Goal: Task Accomplishment & Management: Complete application form

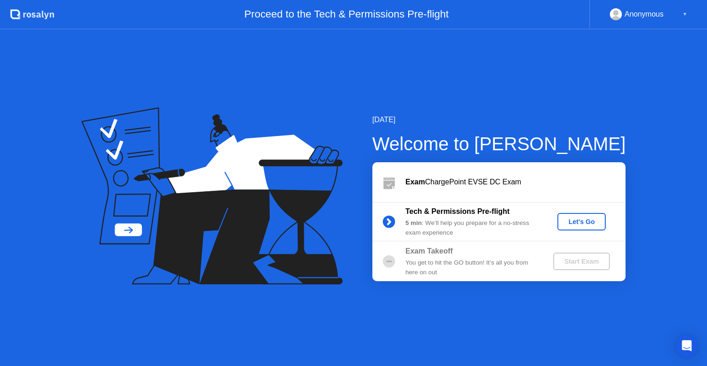
click at [578, 223] on div "Let's Go" at bounding box center [581, 221] width 41 height 7
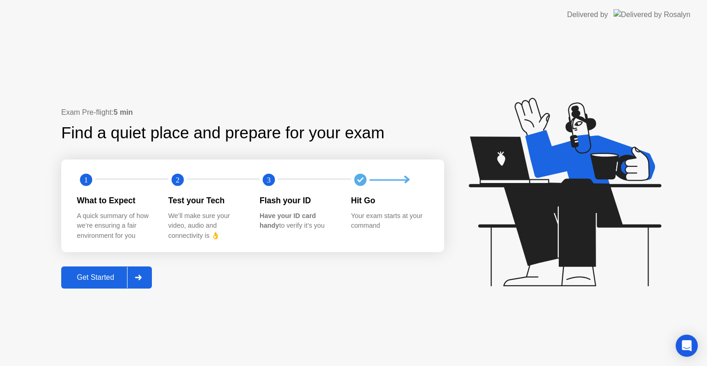
click at [145, 278] on div at bounding box center [138, 277] width 22 height 21
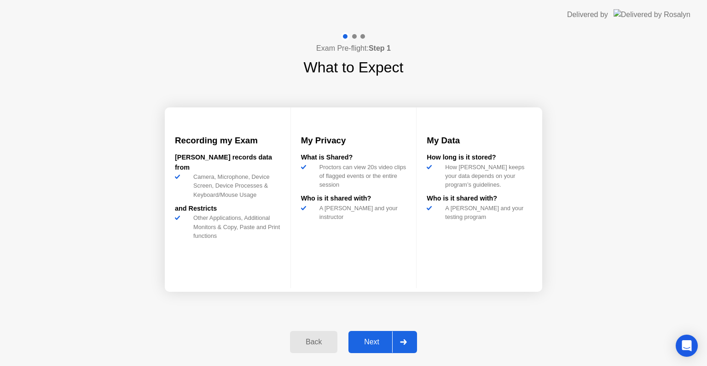
click at [396, 335] on div at bounding box center [403, 341] width 22 height 21
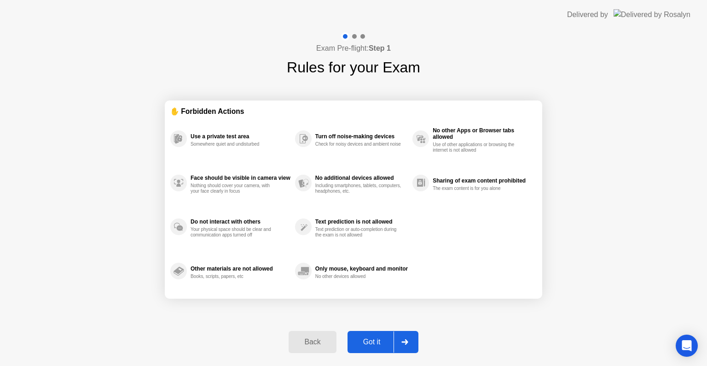
click at [396, 337] on div at bounding box center [405, 341] width 22 height 21
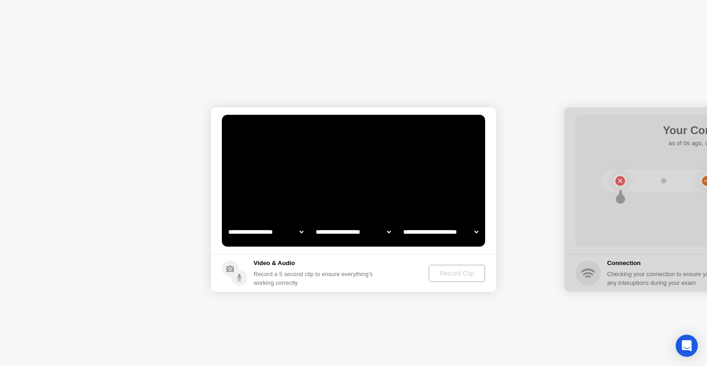
select select "**********"
select select "*******"
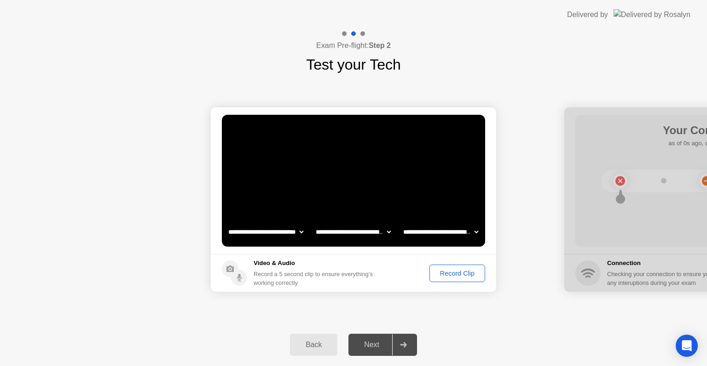
click at [453, 276] on div "Record Clip" at bounding box center [457, 272] width 49 height 7
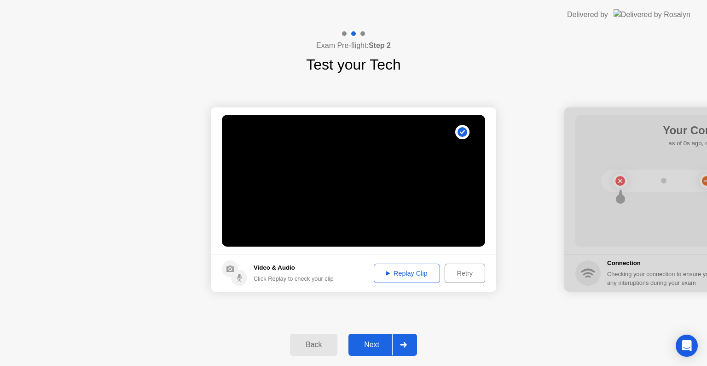
click at [408, 338] on div at bounding box center [403, 344] width 22 height 21
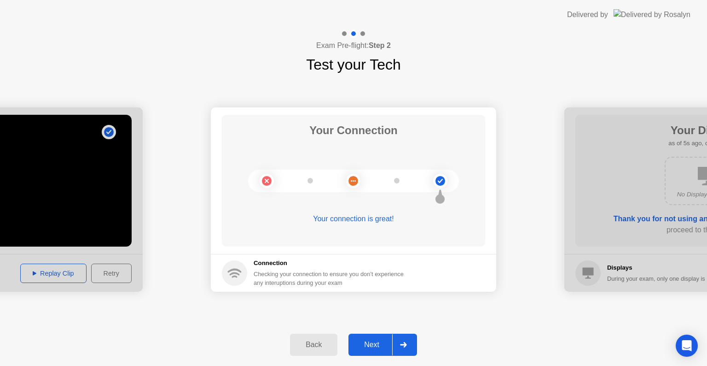
click at [402, 342] on icon at bounding box center [403, 345] width 7 height 6
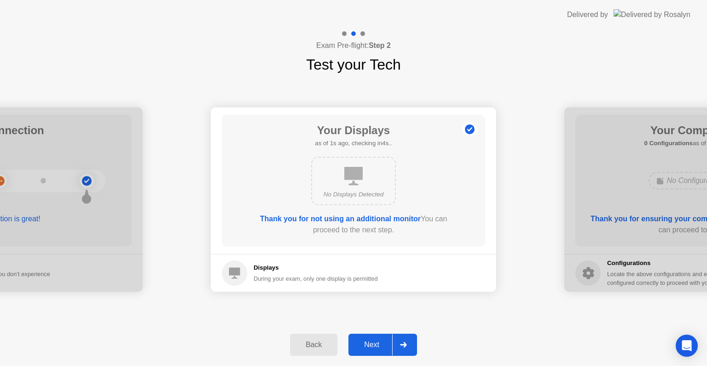
click at [400, 340] on div at bounding box center [403, 344] width 22 height 21
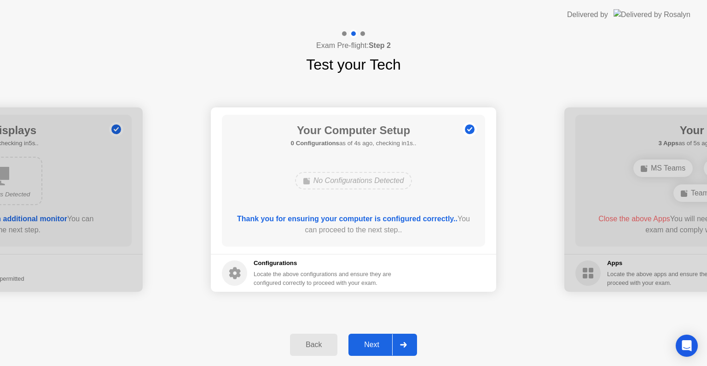
click at [400, 340] on div at bounding box center [403, 344] width 22 height 21
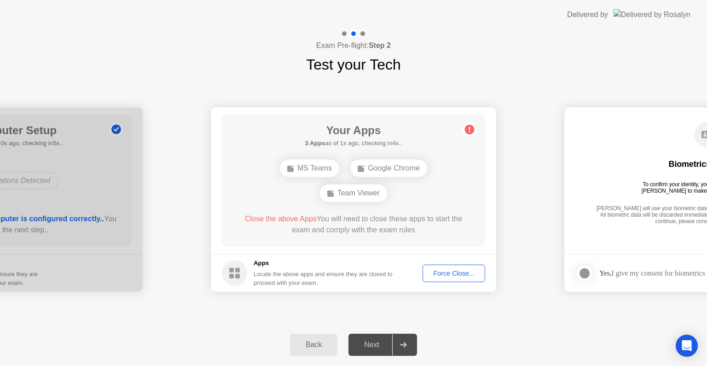
click at [443, 271] on div "Force Close..." at bounding box center [454, 272] width 56 height 7
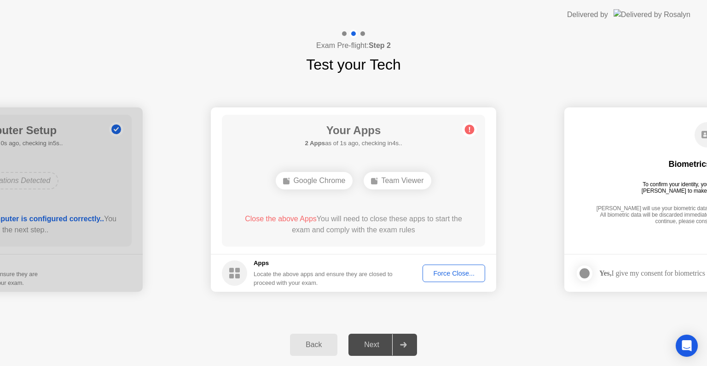
click at [453, 273] on div "Force Close..." at bounding box center [454, 272] width 56 height 7
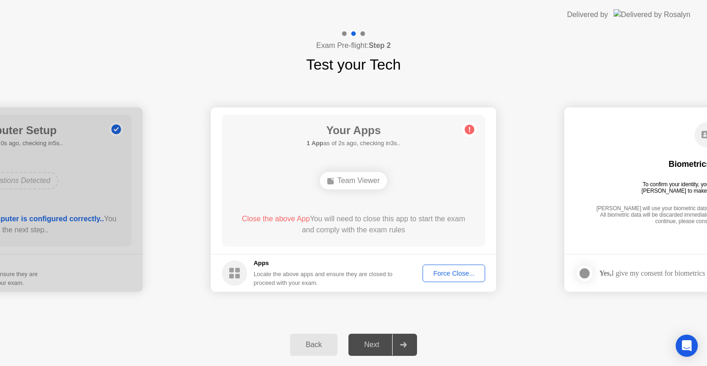
click at [343, 179] on div "Team Viewer" at bounding box center [353, 180] width 67 height 17
click at [433, 276] on div "Force Close..." at bounding box center [454, 272] width 56 height 7
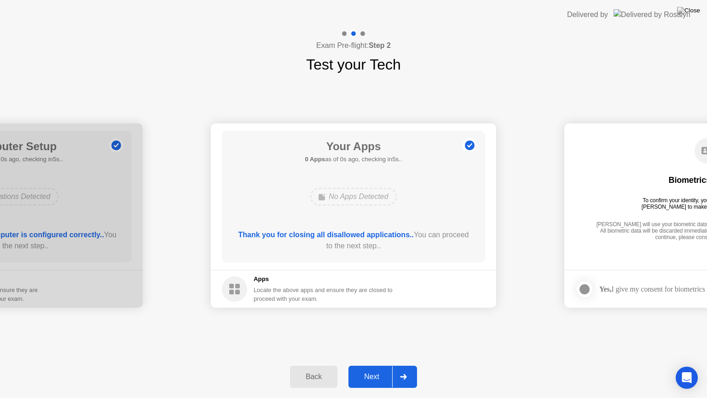
click at [409, 365] on div at bounding box center [403, 376] width 22 height 21
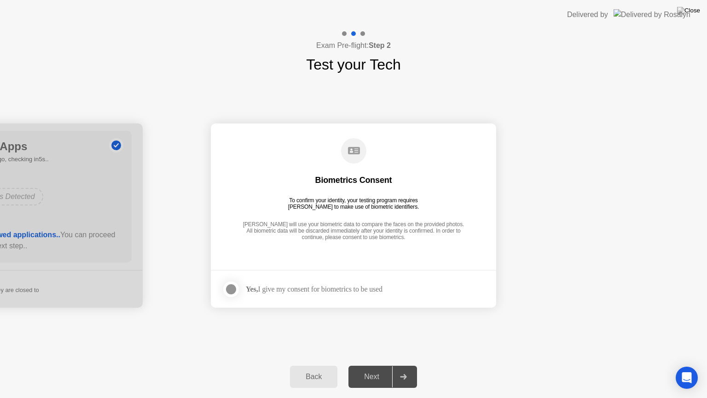
click at [238, 287] on label at bounding box center [234, 289] width 24 height 18
click at [411, 365] on div at bounding box center [403, 376] width 22 height 21
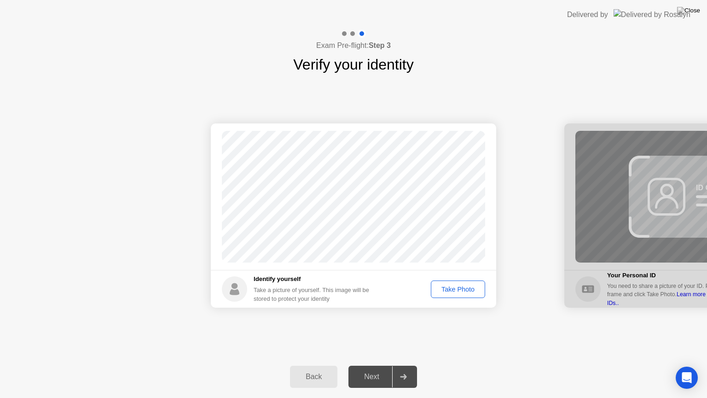
click at [451, 287] on div "Take Photo" at bounding box center [458, 288] width 48 height 7
click at [411, 365] on div at bounding box center [403, 376] width 22 height 21
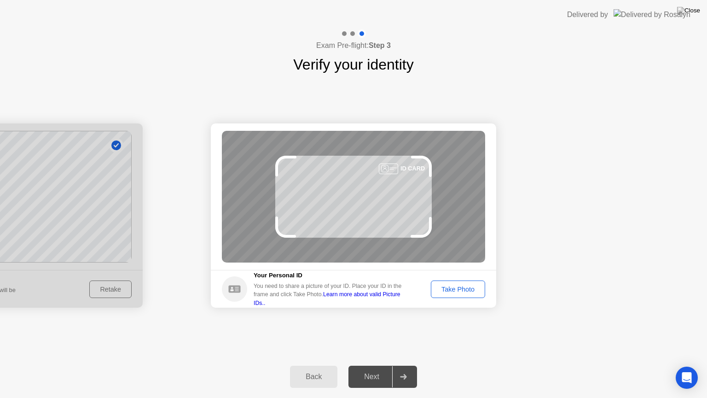
click at [469, 290] on div "Take Photo" at bounding box center [458, 288] width 48 height 7
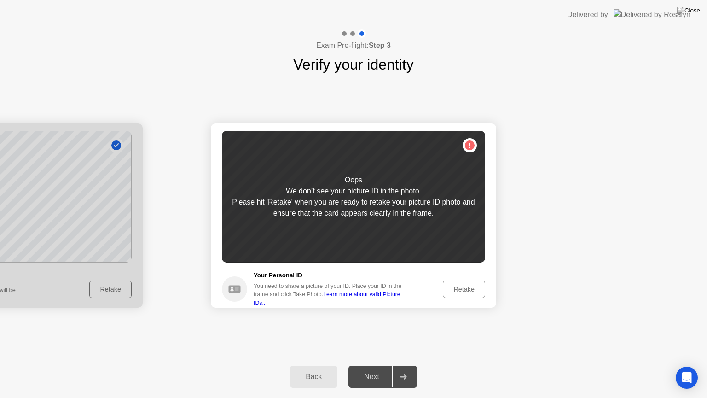
click at [449, 287] on div "Retake" at bounding box center [464, 288] width 36 height 7
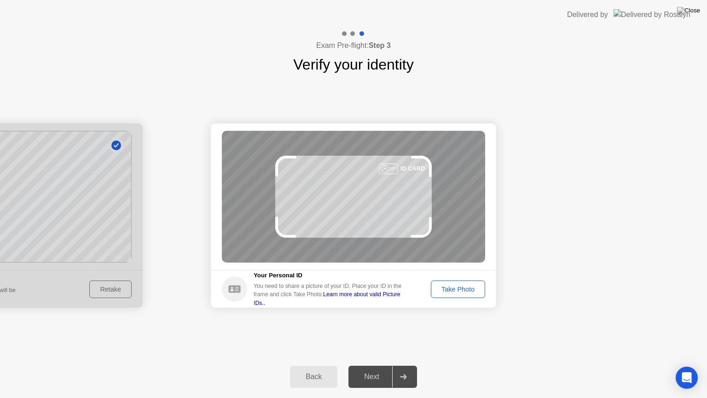
click at [456, 287] on div "Take Photo" at bounding box center [458, 288] width 48 height 7
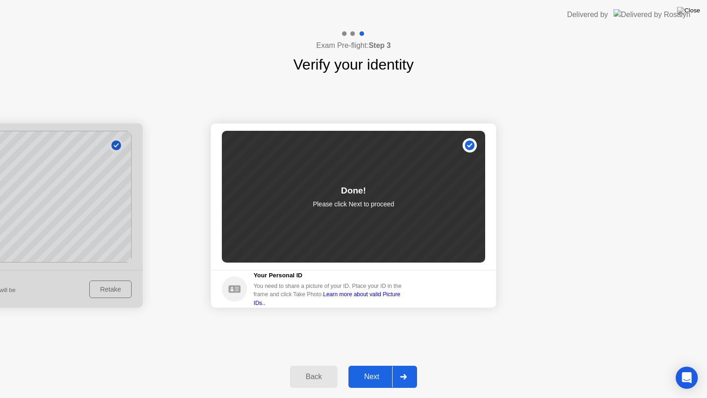
click at [409, 365] on div at bounding box center [403, 376] width 22 height 21
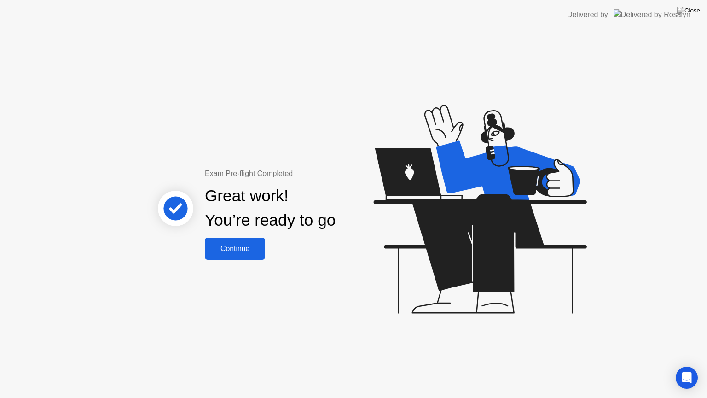
click at [239, 248] on div "Continue" at bounding box center [235, 248] width 55 height 8
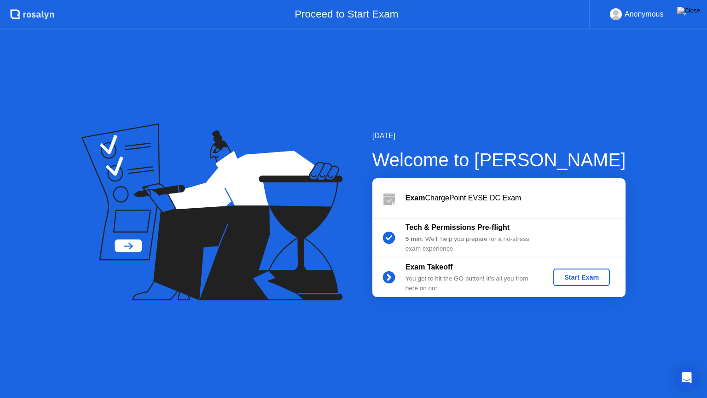
click at [569, 273] on div "Start Exam" at bounding box center [581, 276] width 49 height 7
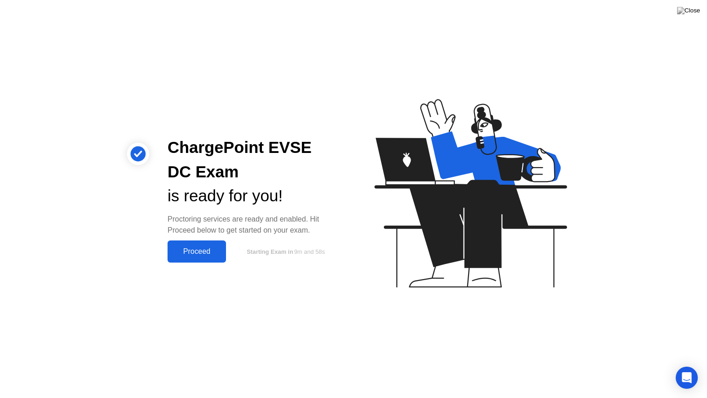
click at [192, 249] on div "Proceed" at bounding box center [196, 251] width 53 height 8
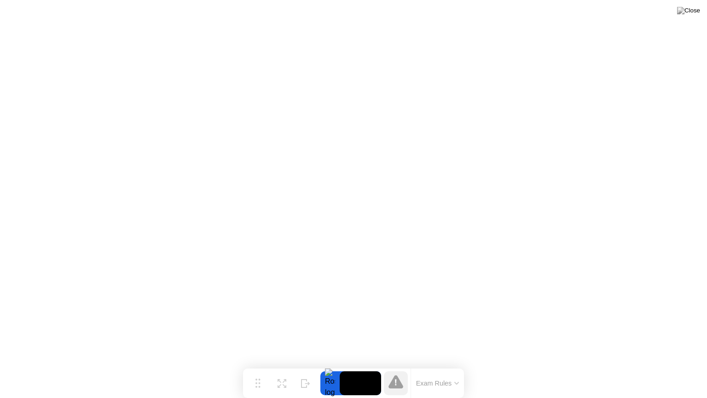
click at [434, 365] on button "Exam Rules" at bounding box center [437, 383] width 49 height 8
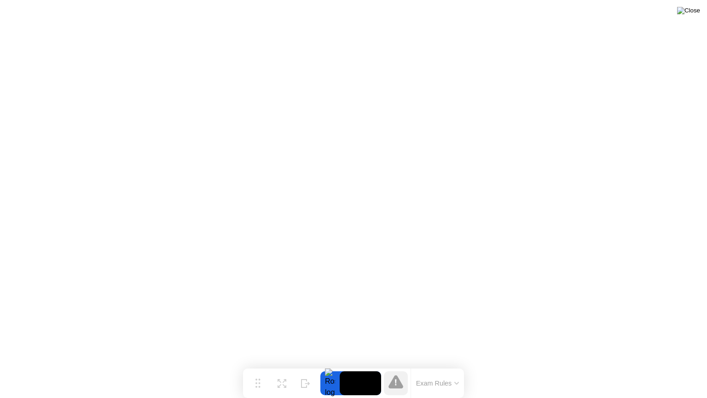
click at [694, 13] on img at bounding box center [688, 10] width 23 height 7
click at [395, 365] on icon at bounding box center [396, 382] width 2 height 6
click at [698, 11] on img at bounding box center [688, 10] width 23 height 7
